Goal: Find specific page/section: Find specific page/section

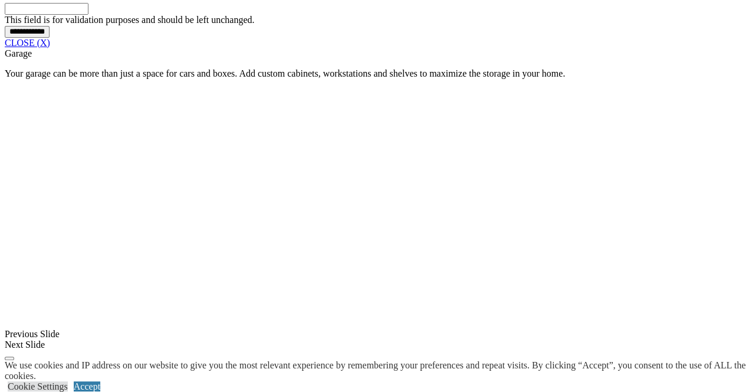
scroll to position [1125, 0]
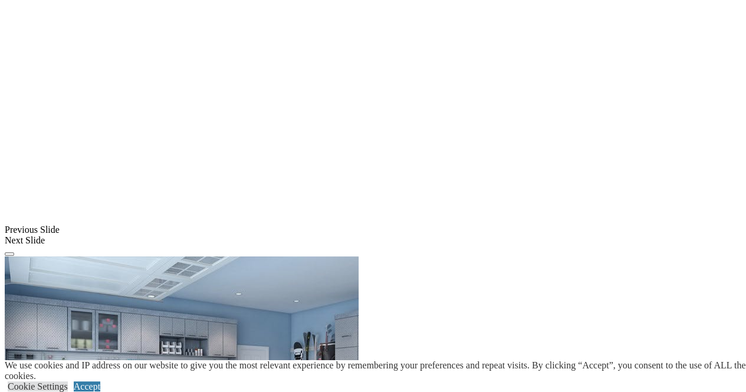
scroll to position [1145, 0]
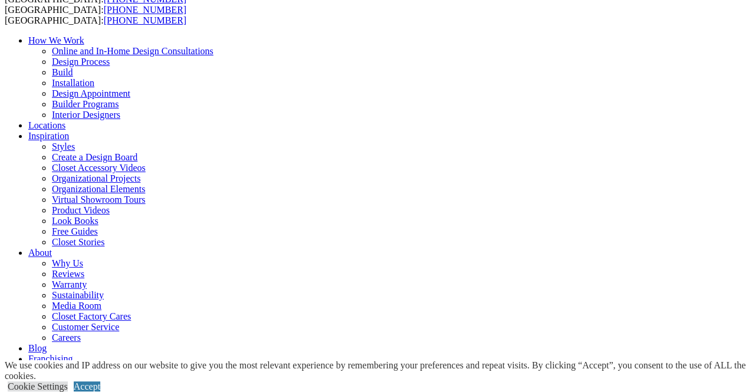
scroll to position [81, 0]
click at [65, 121] on link "Locations" at bounding box center [46, 126] width 37 height 10
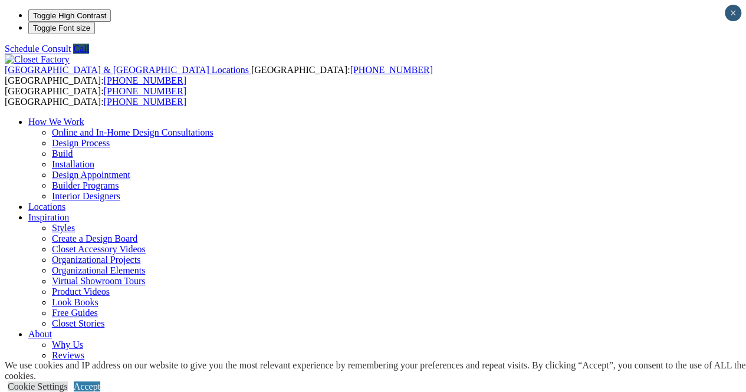
type input "*****"
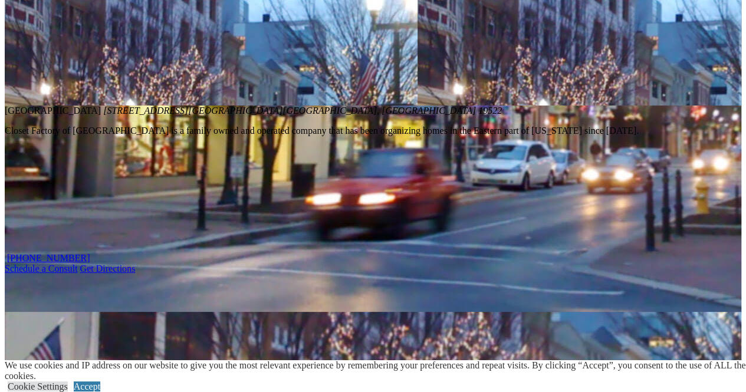
scroll to position [1143, 0]
